Goal: Transaction & Acquisition: Purchase product/service

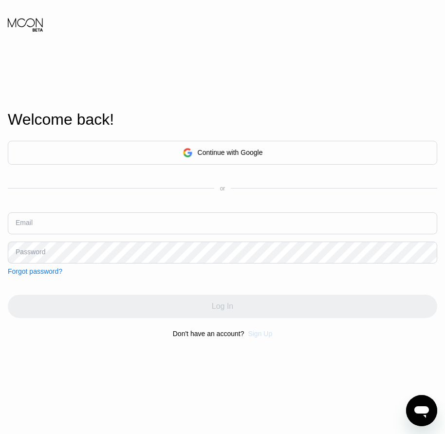
click at [258, 338] on div "Sign Up" at bounding box center [260, 334] width 24 height 8
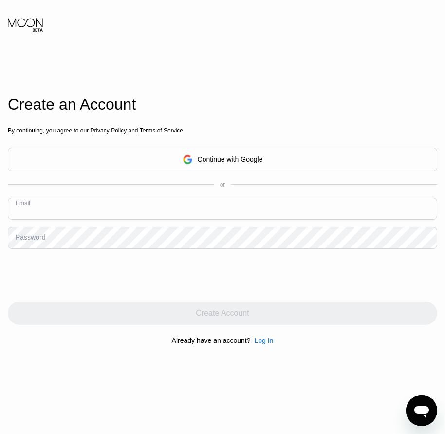
paste input "[EMAIL_ADDRESS][DOMAIN_NAME]"
type input "[EMAIL_ADDRESS][DOMAIN_NAME]"
click at [30, 241] on div "Password" at bounding box center [31, 237] width 30 height 8
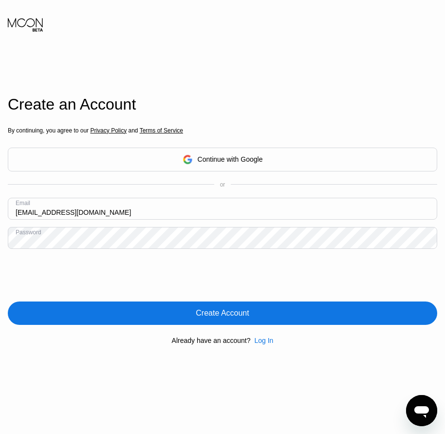
click at [212, 322] on div "Create Account" at bounding box center [223, 313] width 430 height 23
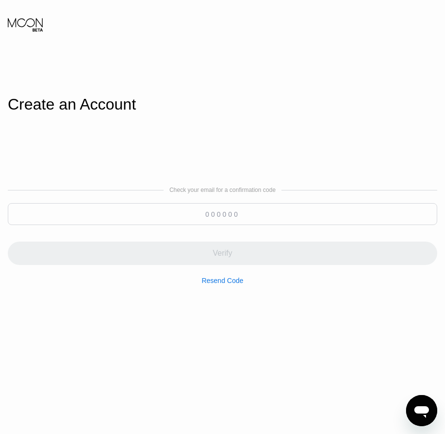
paste input "499798"
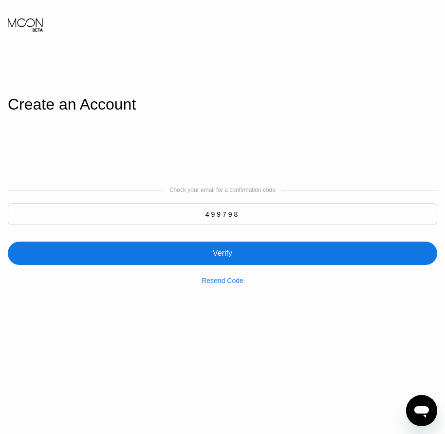
type input "499798"
click at [229, 256] on div "Verify" at bounding box center [222, 254] width 19 height 10
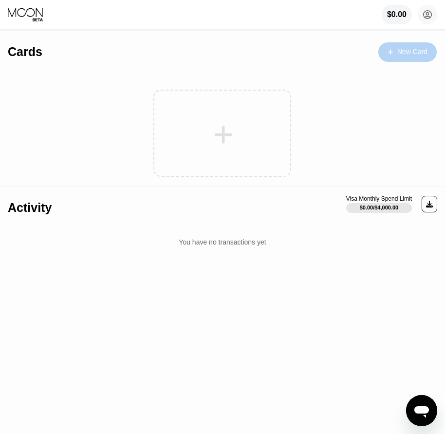
click at [402, 54] on div "New Card" at bounding box center [413, 52] width 30 height 8
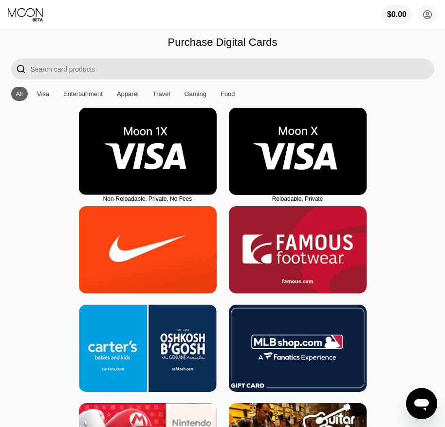
click at [295, 180] on img at bounding box center [298, 151] width 138 height 87
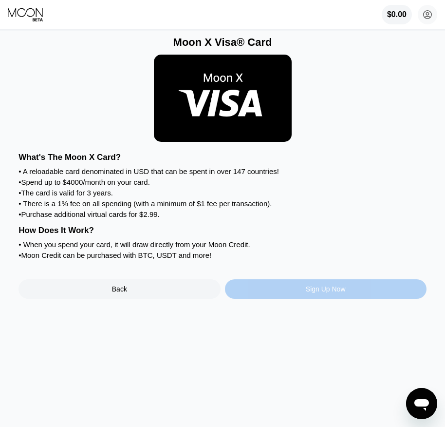
click at [318, 293] on div "Sign Up Now" at bounding box center [326, 289] width 40 height 8
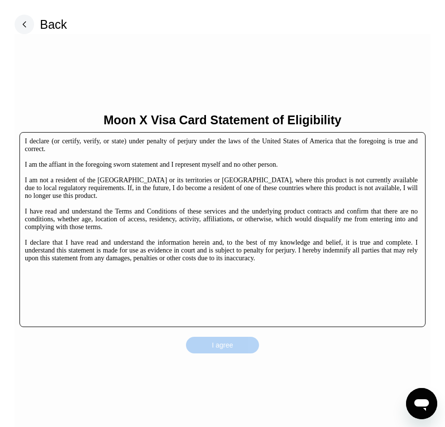
click at [236, 352] on div "I agree" at bounding box center [222, 345] width 73 height 17
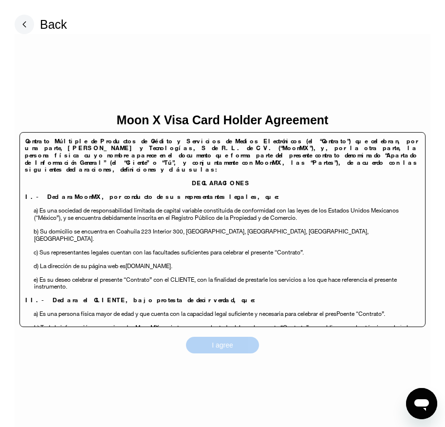
click at [239, 344] on div "I agree" at bounding box center [222, 345] width 73 height 17
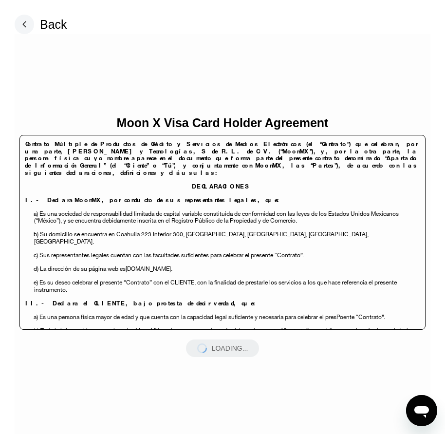
click at [239, 344] on div "LOADING..." at bounding box center [222, 349] width 73 height 18
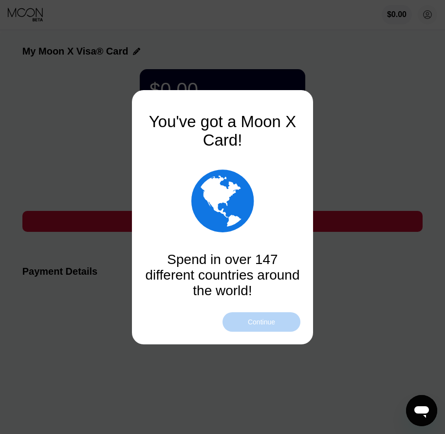
click at [256, 330] on div "Continue" at bounding box center [262, 321] width 78 height 19
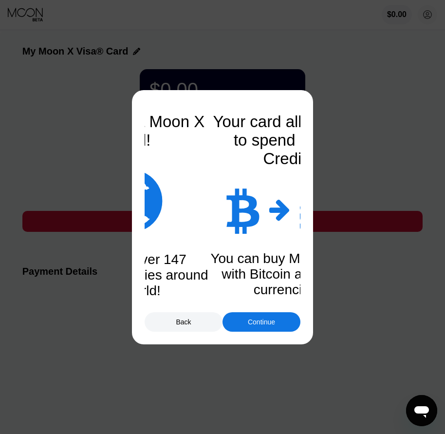
click at [265, 330] on div "Continue" at bounding box center [262, 321] width 78 height 19
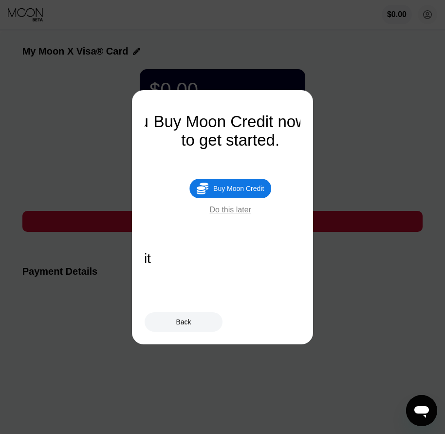
click at [252, 191] on div "Buy Moon Credit" at bounding box center [238, 189] width 51 height 8
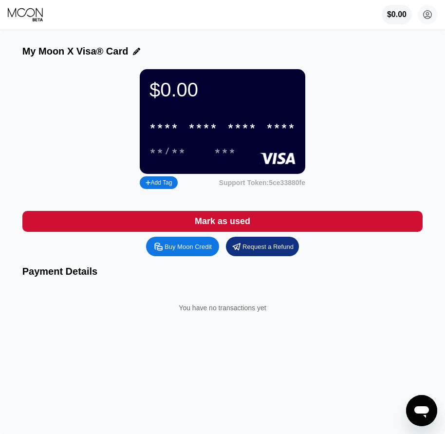
type input "0"
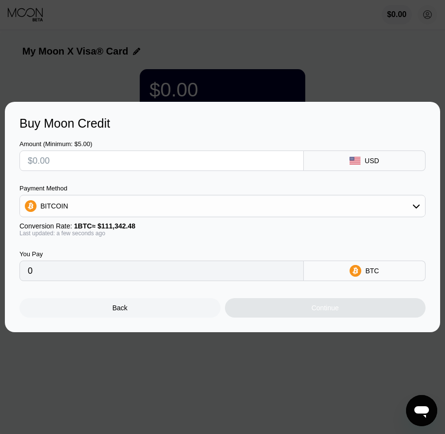
click at [151, 311] on div "Back" at bounding box center [119, 307] width 201 height 19
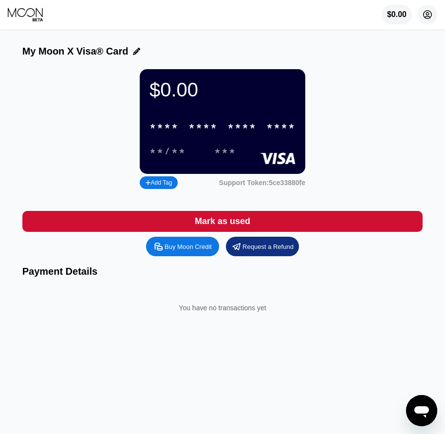
click at [425, 20] on circle at bounding box center [427, 14] width 19 height 19
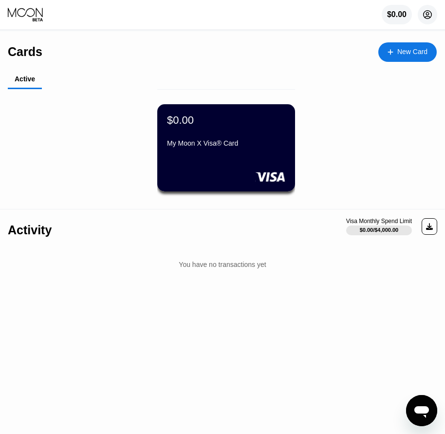
click at [430, 19] on circle at bounding box center [427, 14] width 19 height 19
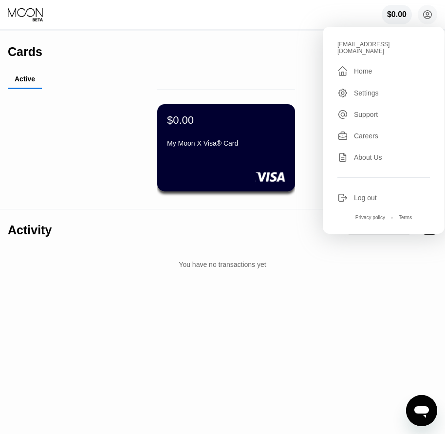
click at [373, 194] on div "Log out" at bounding box center [365, 198] width 23 height 8
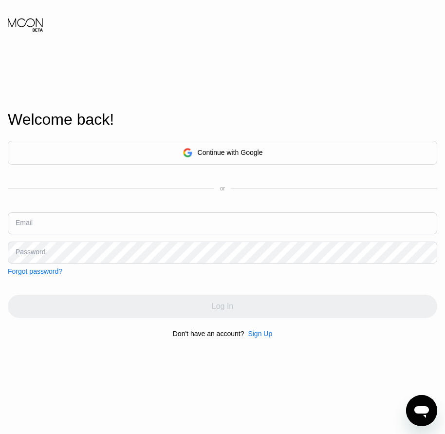
click at [259, 335] on div "Sign Up" at bounding box center [260, 334] width 24 height 8
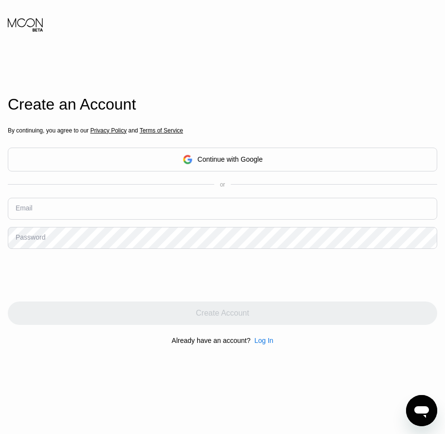
click at [32, 216] on input "text" at bounding box center [223, 209] width 430 height 22
paste input "[EMAIL_ADDRESS][DOMAIN_NAME]"
type input "[EMAIL_ADDRESS][DOMAIN_NAME]"
click at [29, 240] on div "Password" at bounding box center [31, 237] width 30 height 8
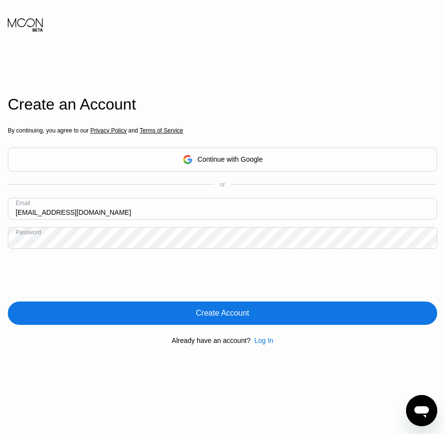
click at [230, 316] on div "Create Account" at bounding box center [222, 313] width 53 height 10
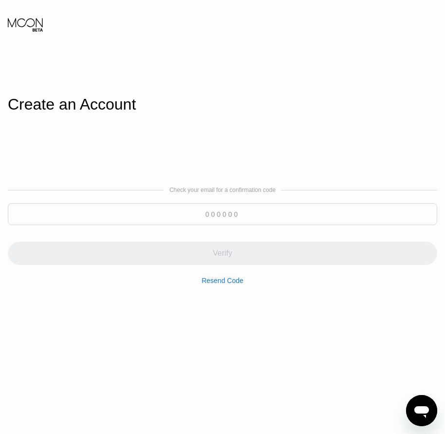
paste input "346798"
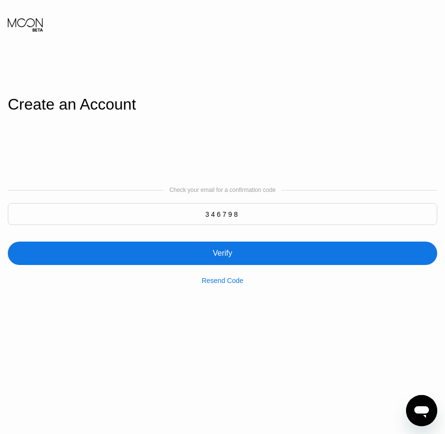
type input "346798"
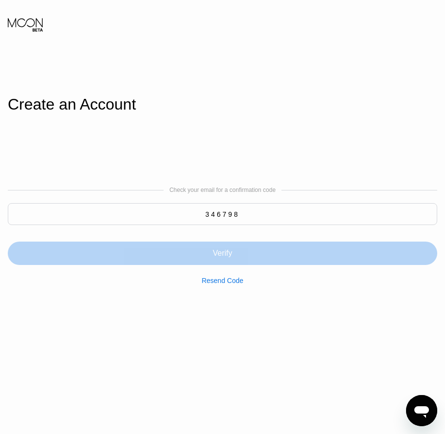
click at [229, 255] on div "Verify" at bounding box center [222, 254] width 19 height 10
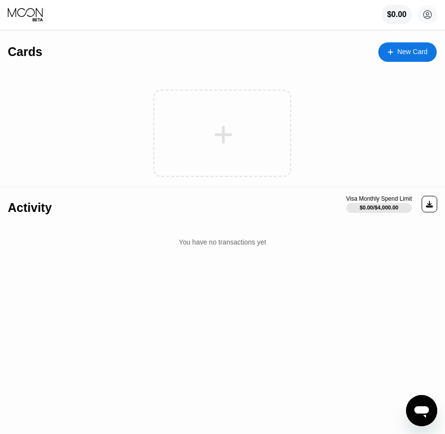
click at [407, 52] on div "New Card" at bounding box center [413, 52] width 30 height 8
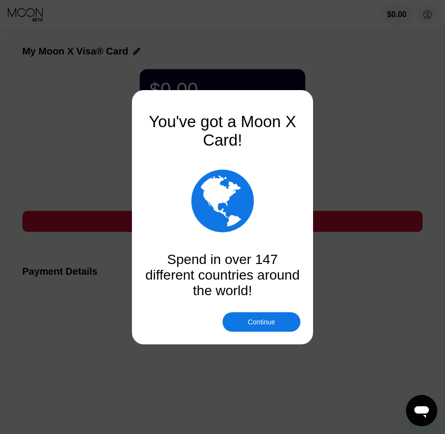
click at [259, 323] on div "Continue" at bounding box center [261, 322] width 27 height 8
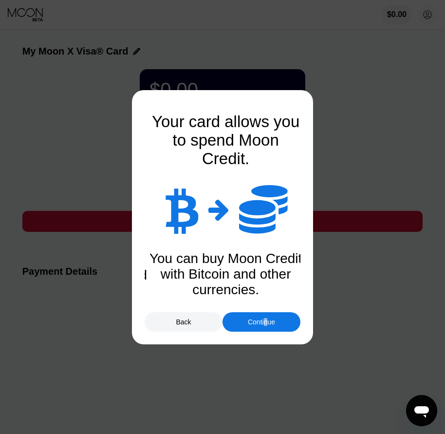
click at [266, 323] on div "Continue" at bounding box center [261, 322] width 27 height 8
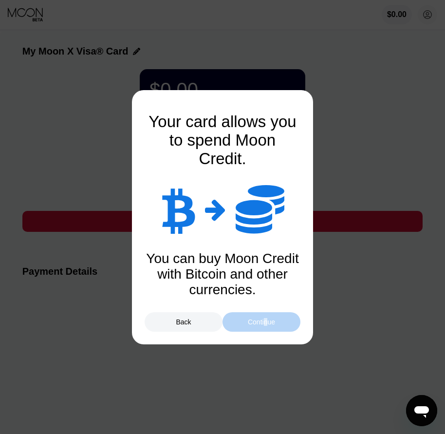
click at [266, 323] on div "Continue" at bounding box center [261, 322] width 27 height 8
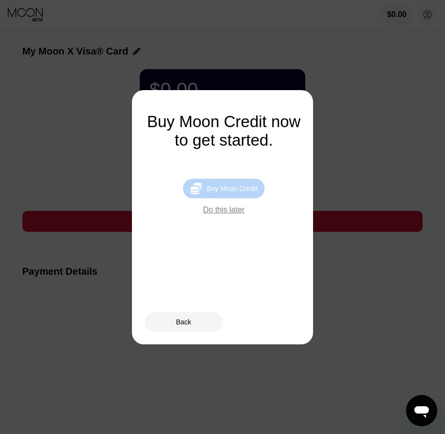
click at [247, 192] on div "Buy Moon Credit" at bounding box center [232, 189] width 51 height 8
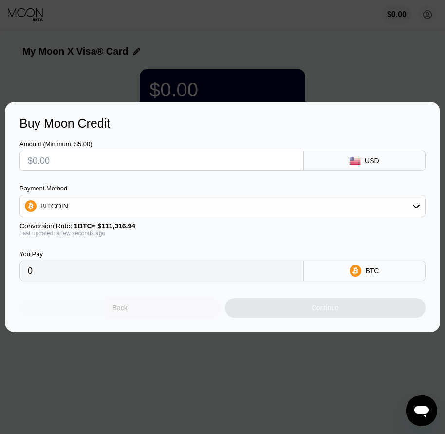
click at [117, 309] on div "Back" at bounding box center [120, 308] width 15 height 8
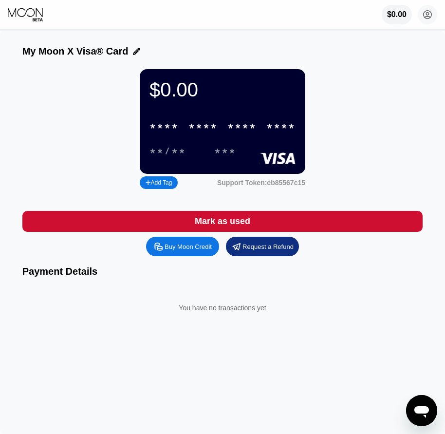
click at [426, 14] on circle at bounding box center [427, 14] width 19 height 19
